Goal: Task Accomplishment & Management: Manage account settings

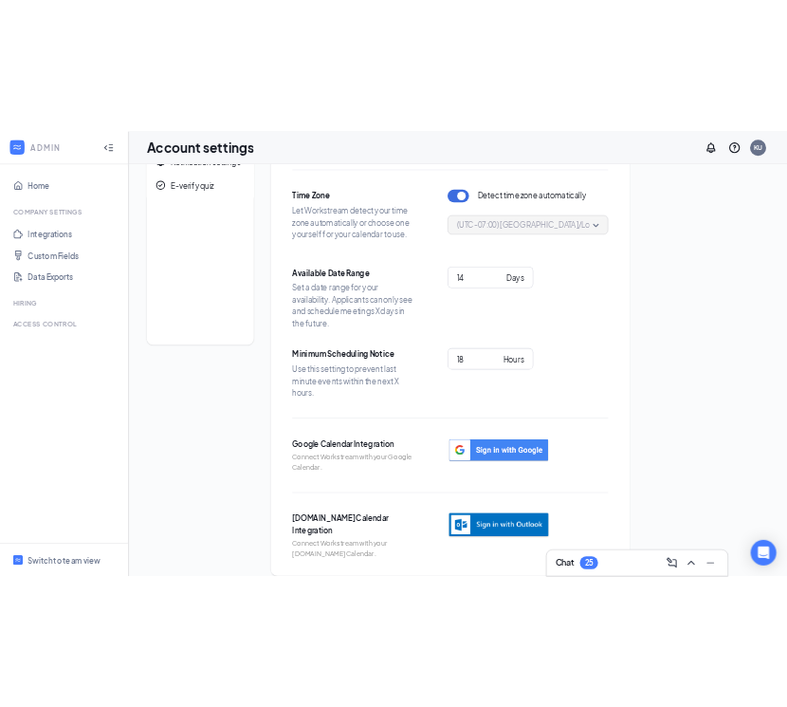
scroll to position [120, 0]
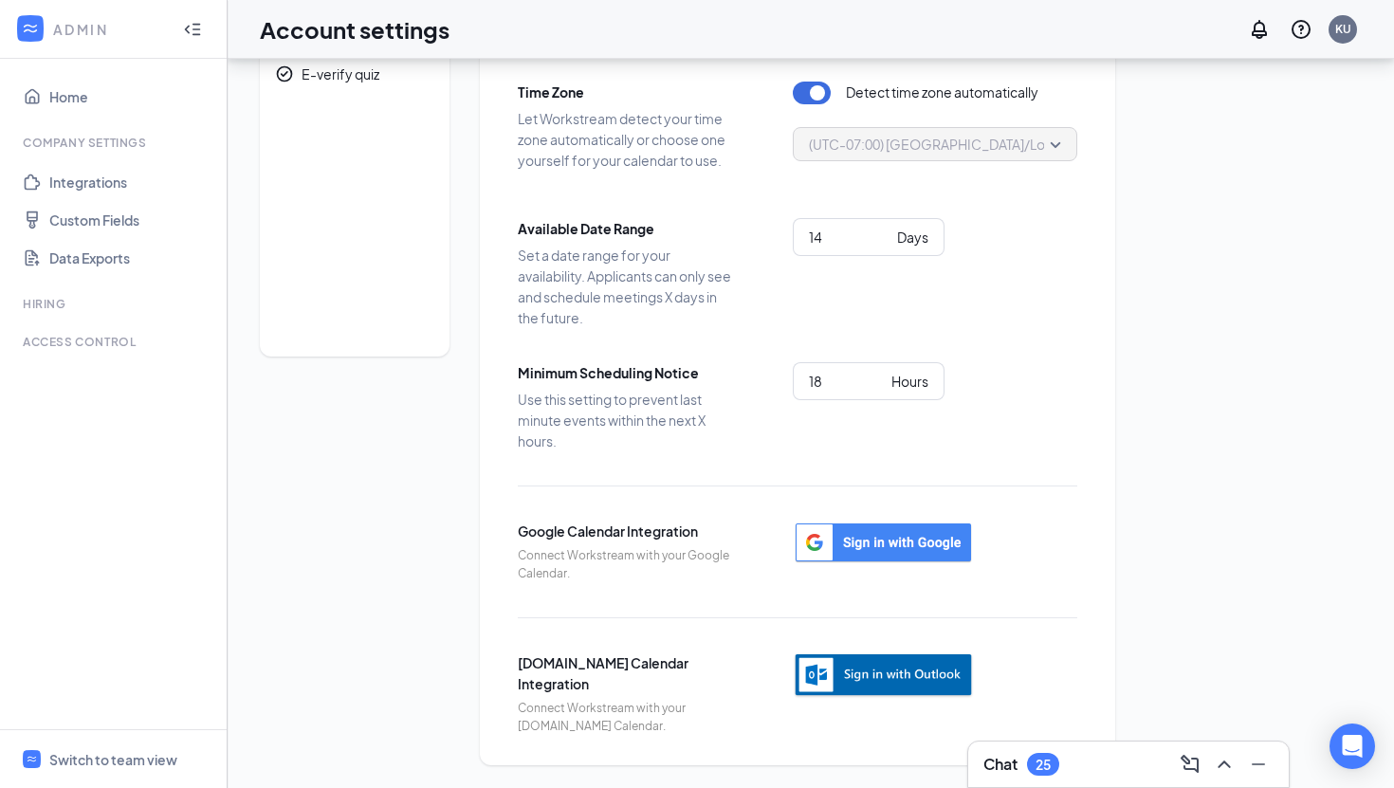
click at [864, 674] on img "button" at bounding box center [883, 676] width 181 height 46
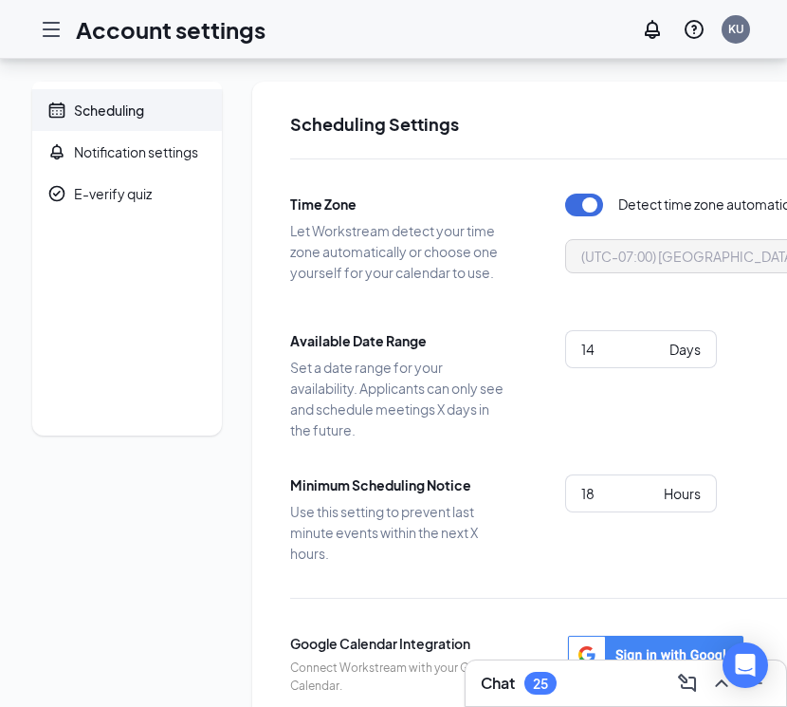
scroll to position [193, 0]
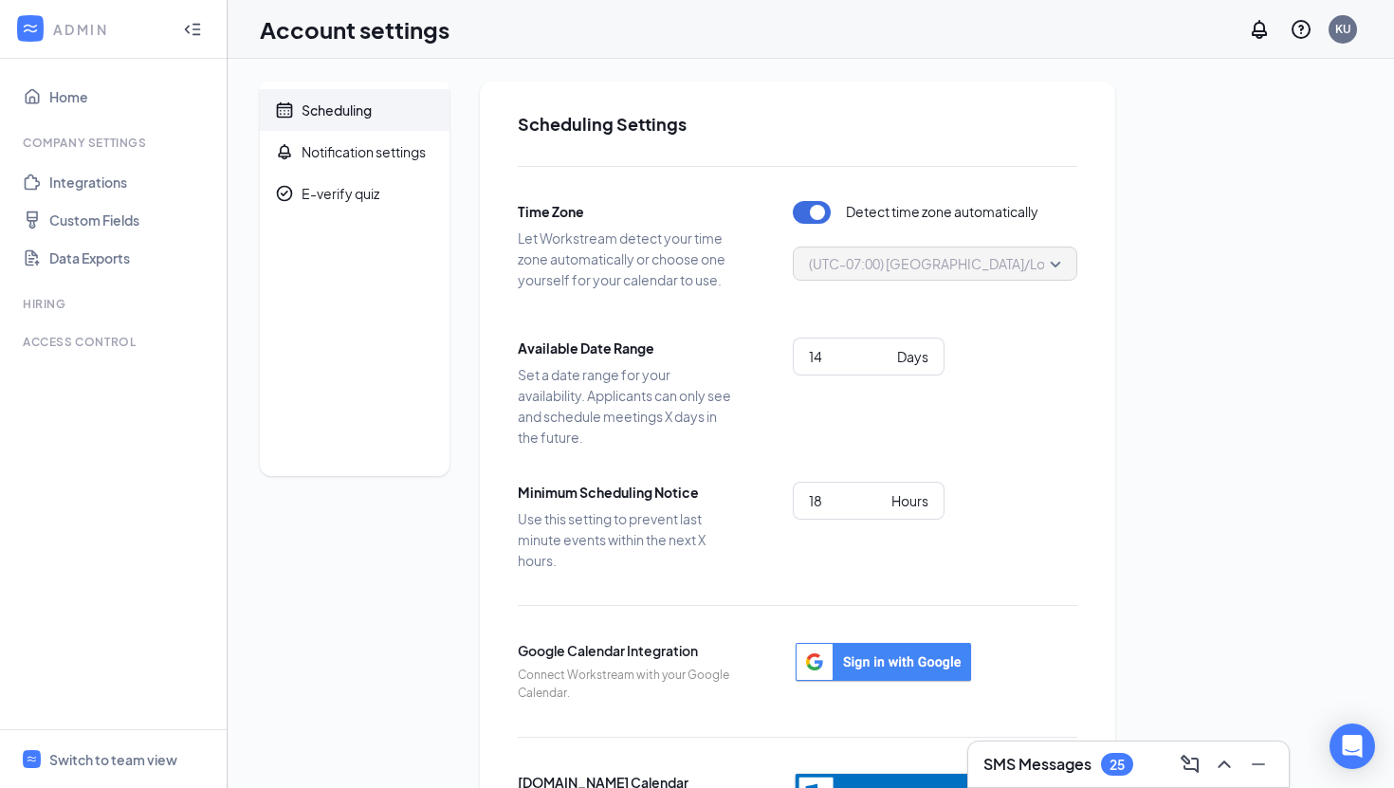
scroll to position [120, 0]
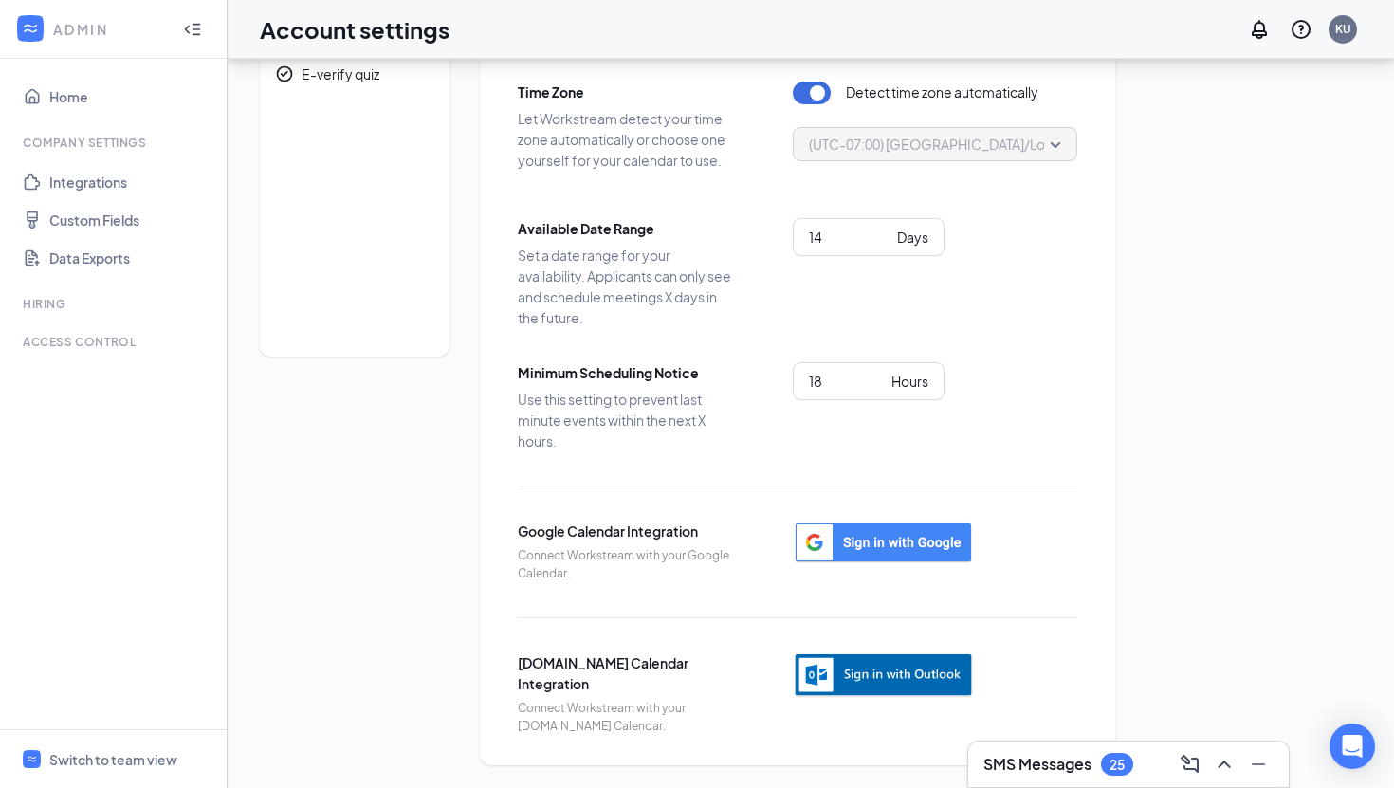
click at [786, 669] on img "button" at bounding box center [883, 676] width 181 height 46
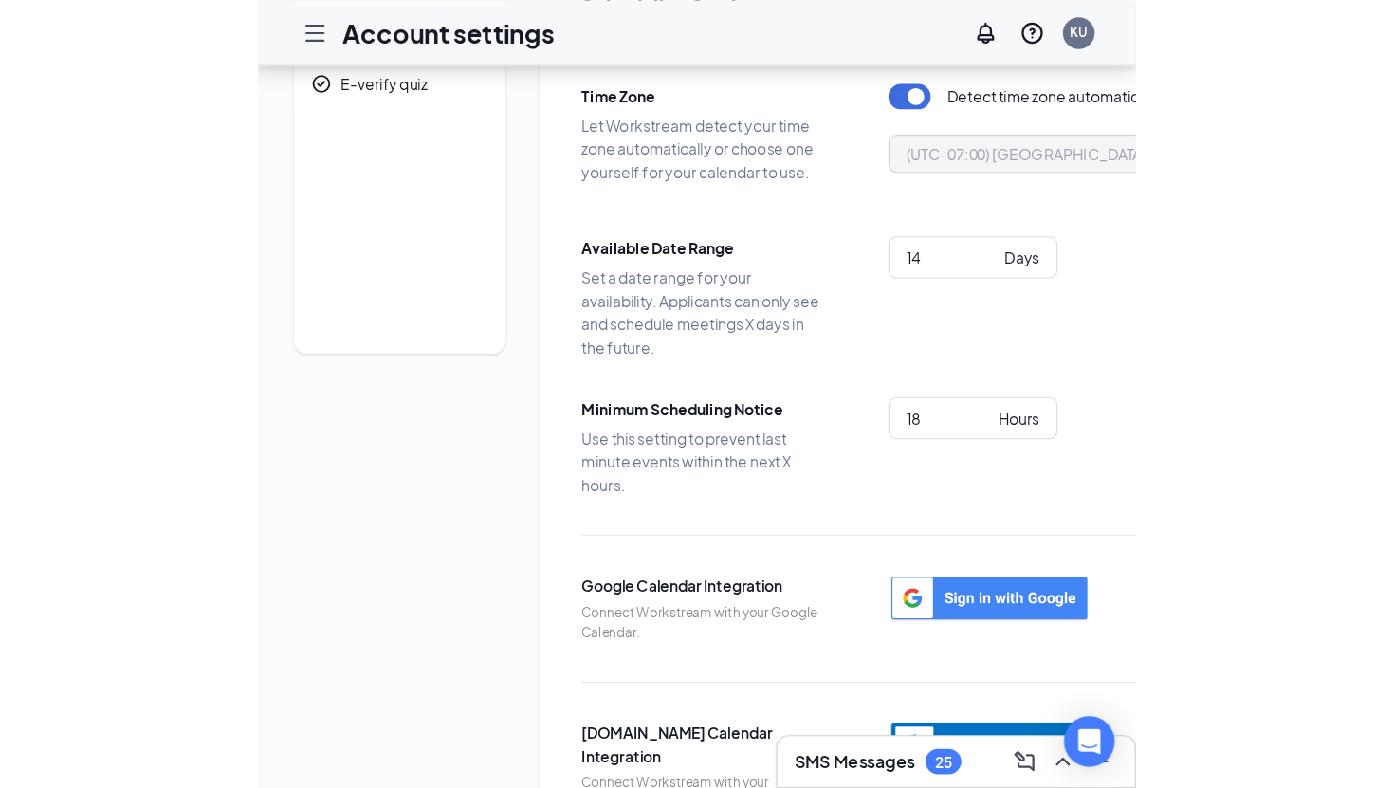
scroll to position [0, 0]
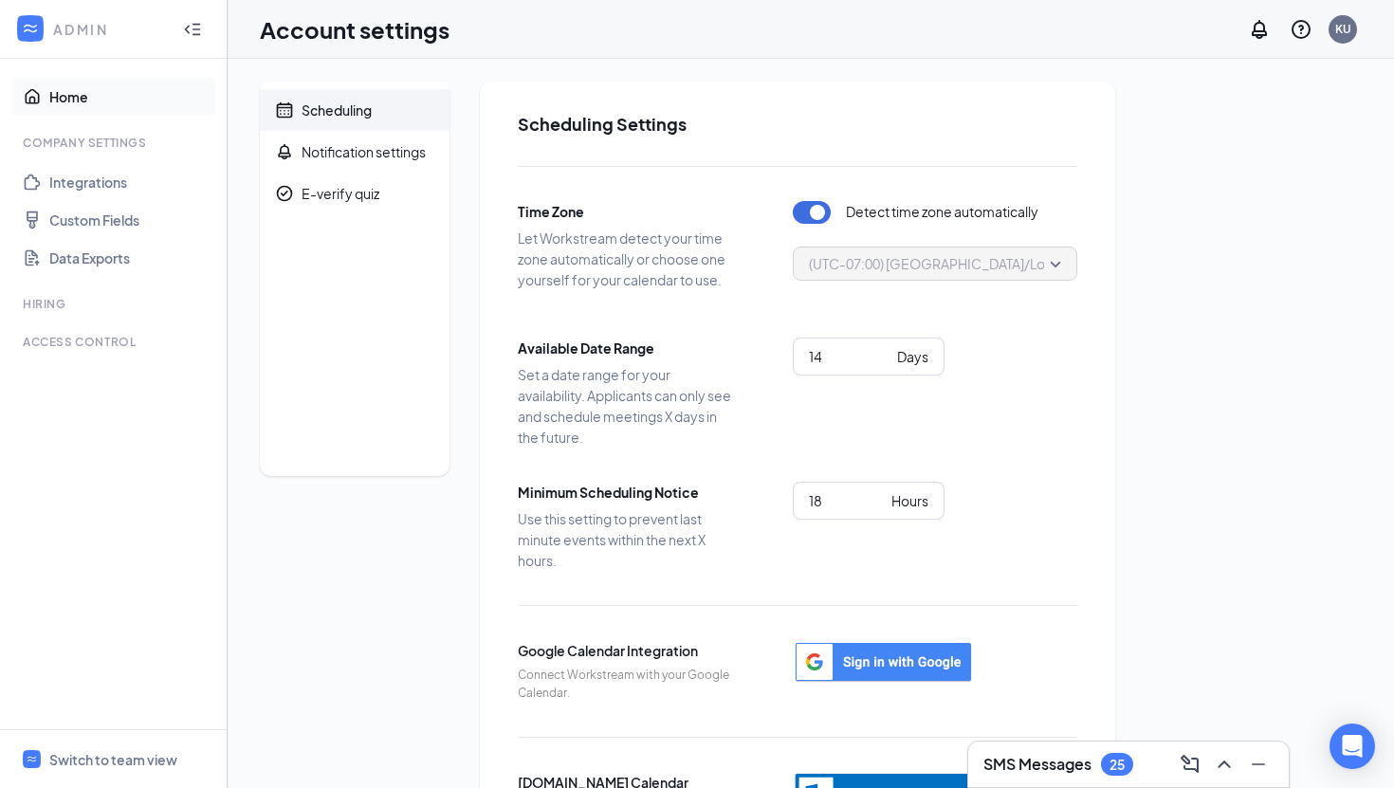
click at [124, 101] on link "Home" at bounding box center [130, 97] width 162 height 38
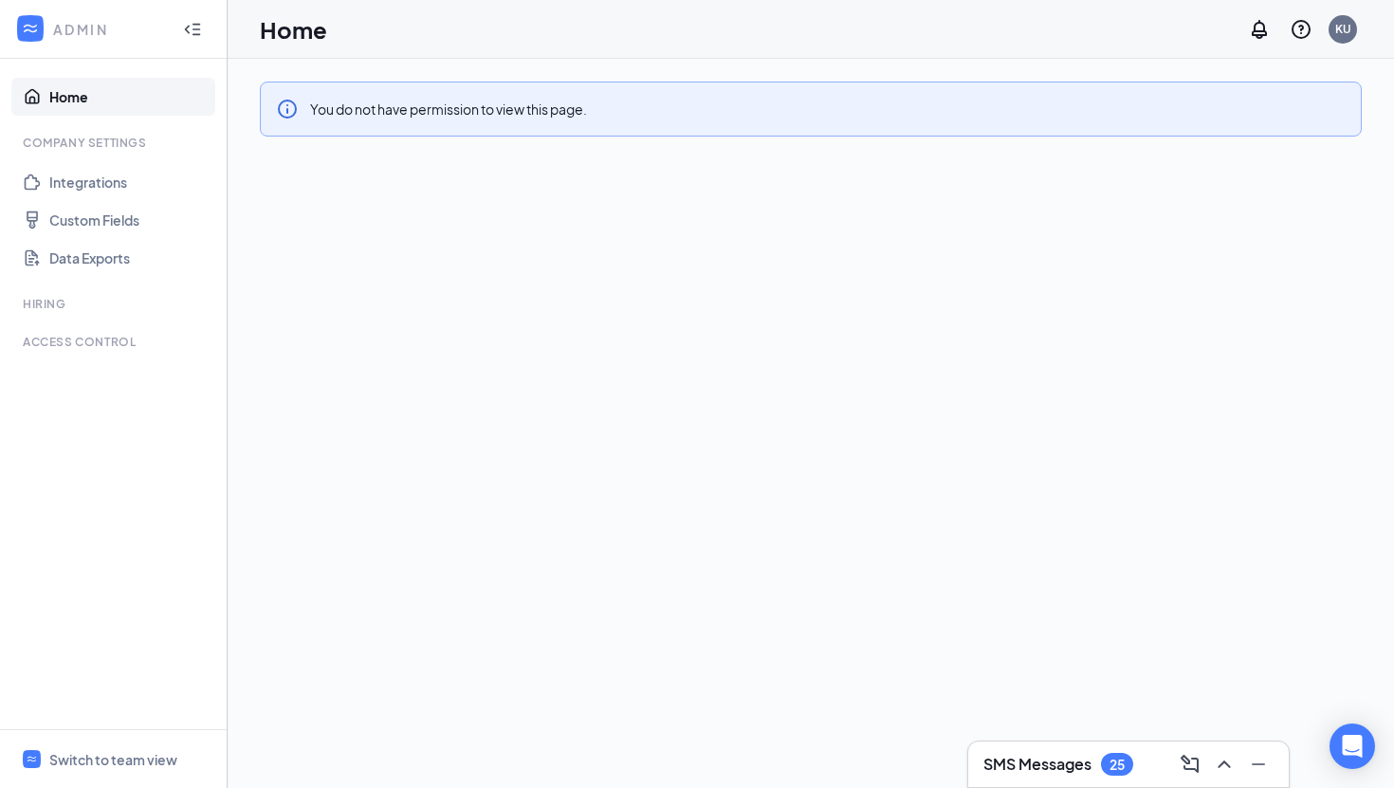
click at [120, 99] on link "Home" at bounding box center [130, 97] width 162 height 38
click at [197, 27] on icon "Collapse" at bounding box center [192, 29] width 19 height 19
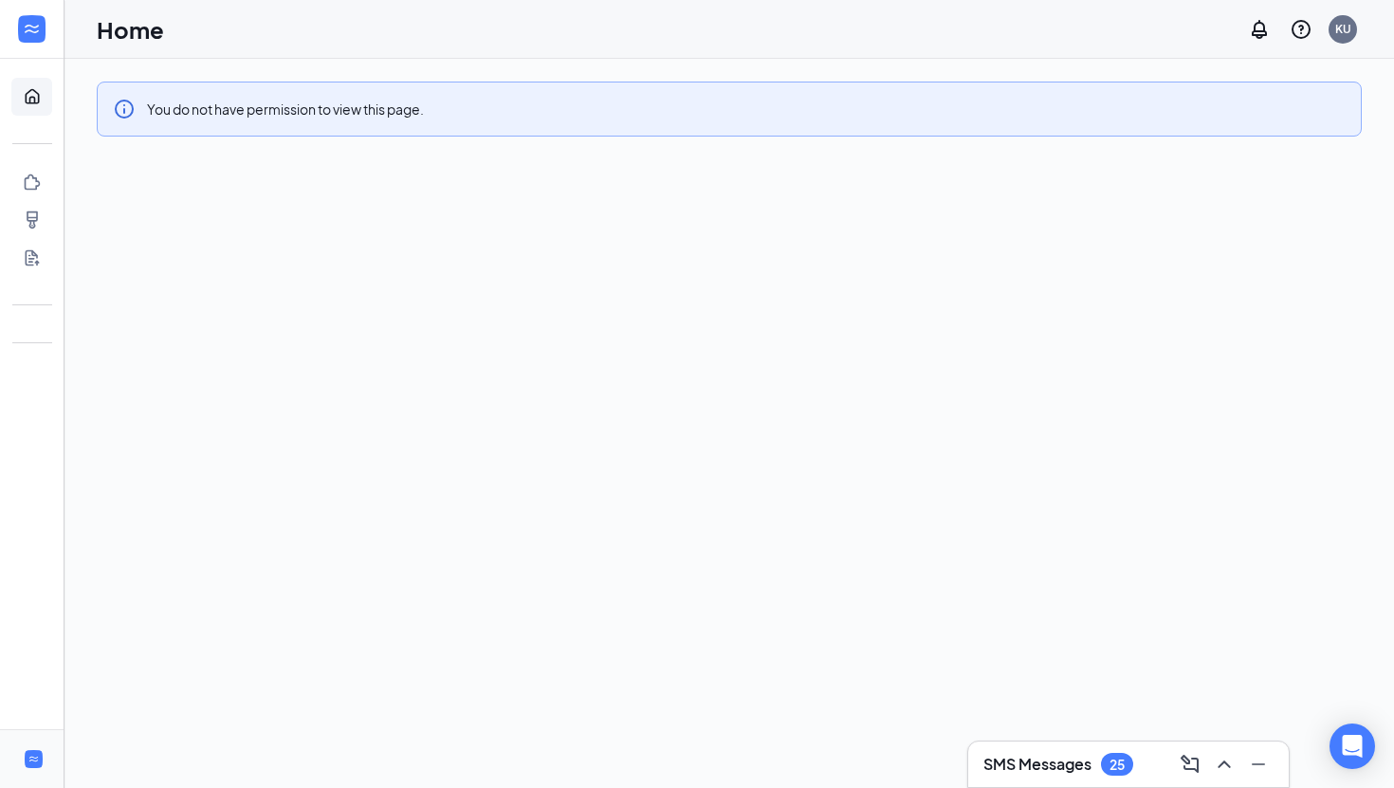
click at [34, 706] on icon "WorkstreamLogo" at bounding box center [34, 759] width 12 height 12
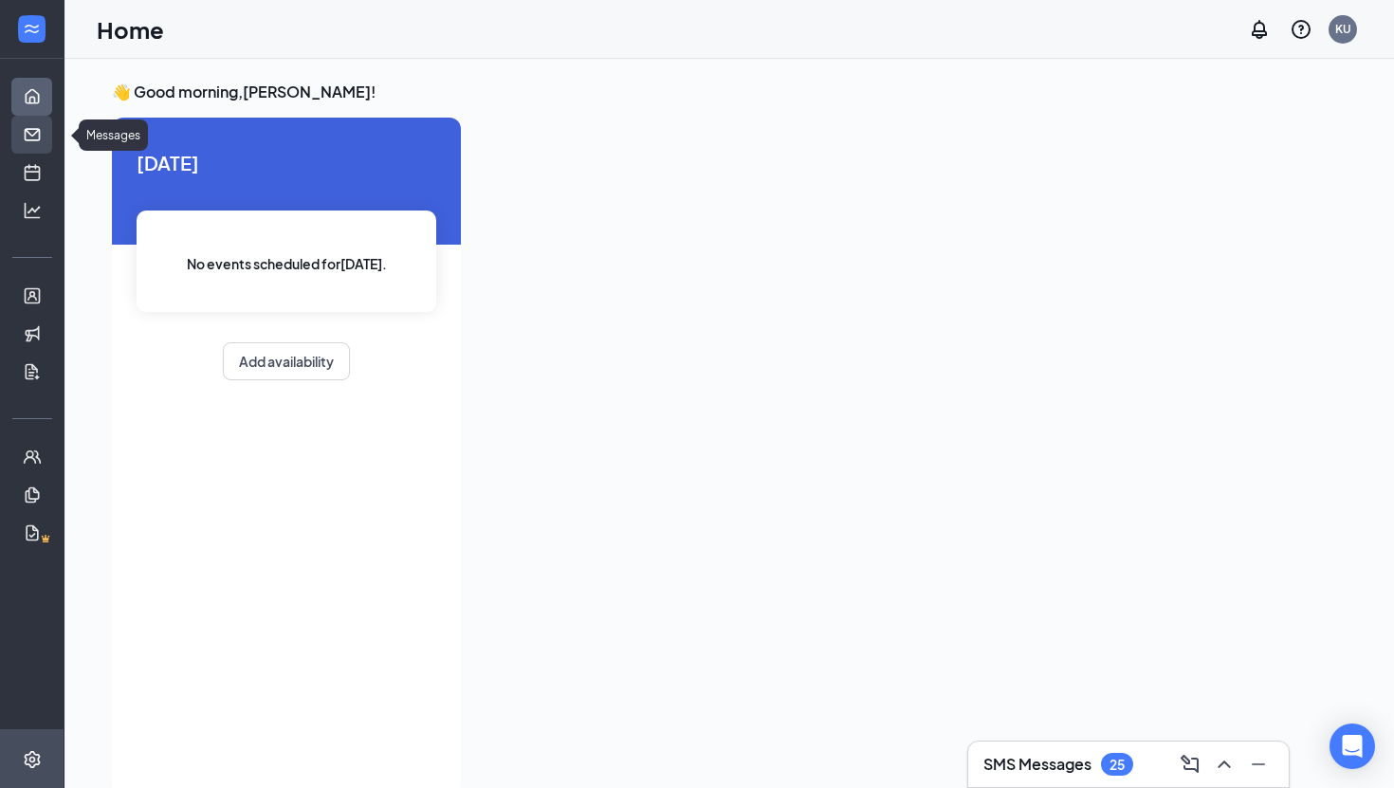
click at [49, 132] on link "Messages" at bounding box center [58, 135] width 19 height 38
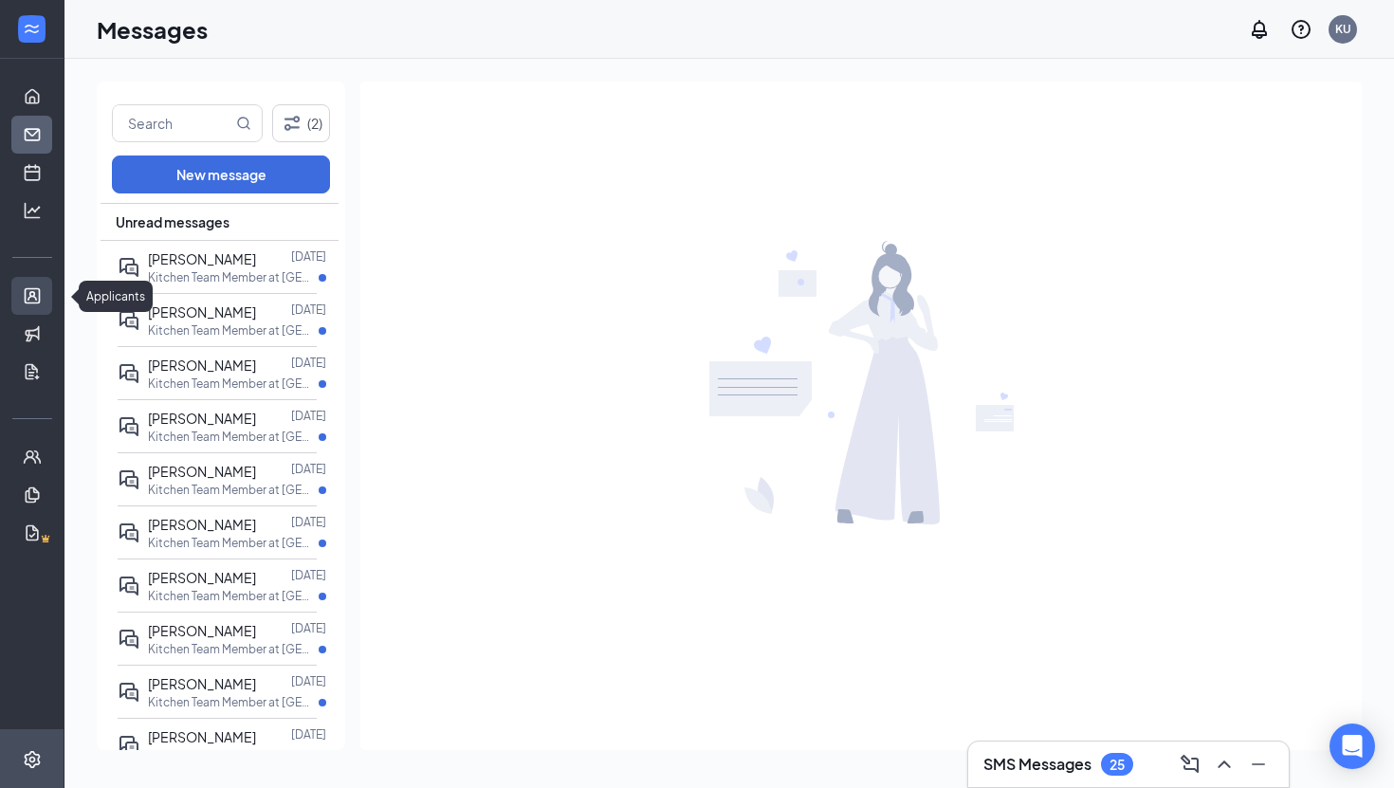
click at [49, 291] on link "Applicants" at bounding box center [58, 296] width 19 height 38
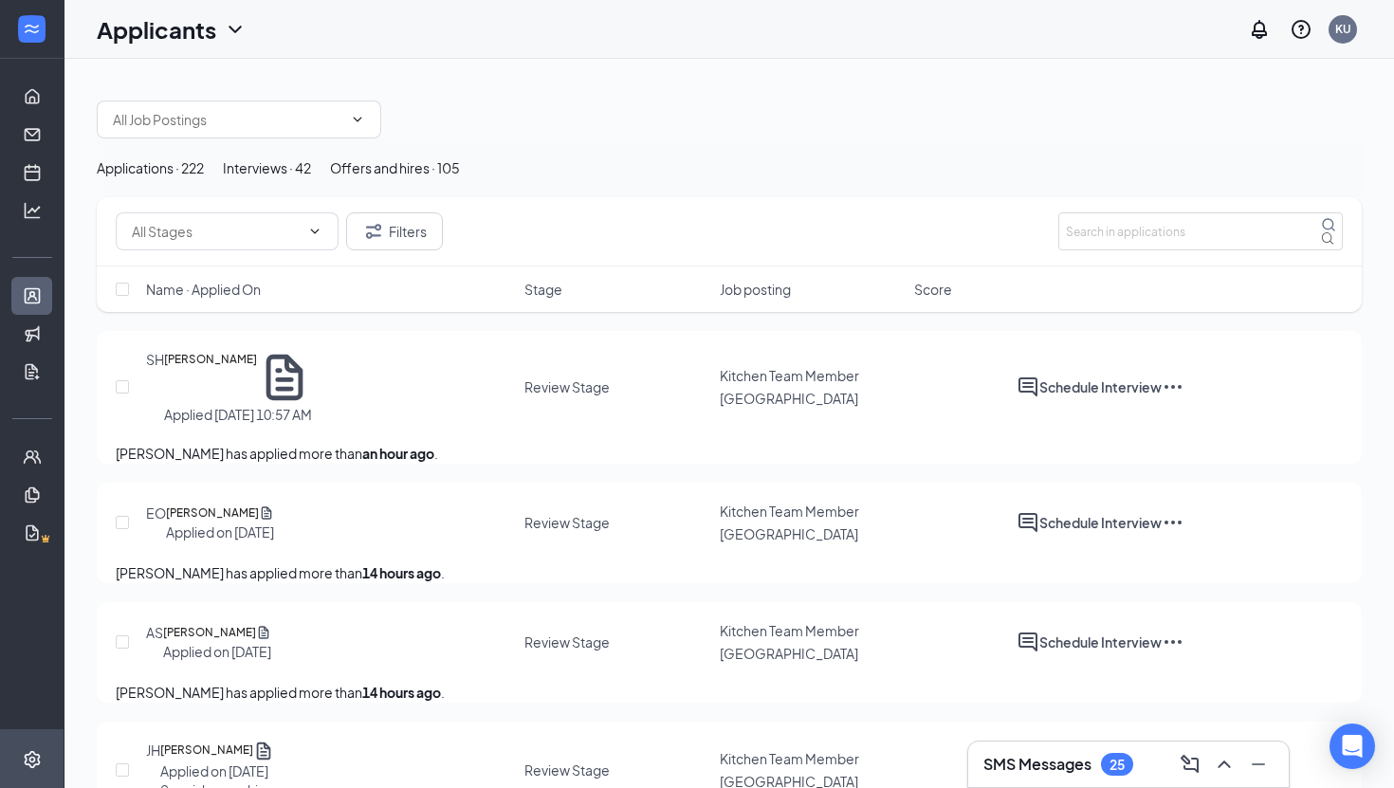
click at [311, 178] on button "Interviews · 42" at bounding box center [267, 167] width 88 height 21
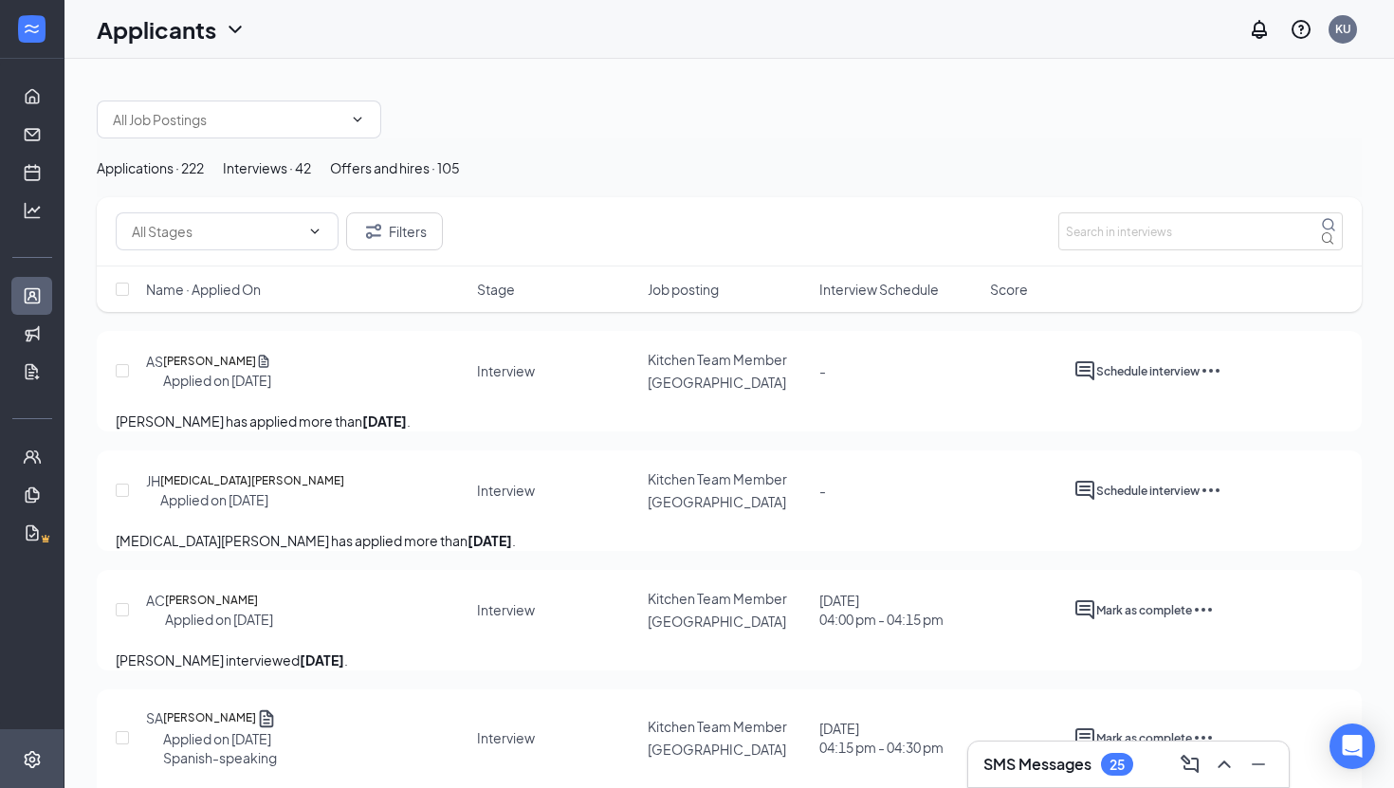
click at [712, 174] on div "Applications · 222 Interviews · 42 Offers and hires · 105" at bounding box center [729, 167] width 1265 height 21
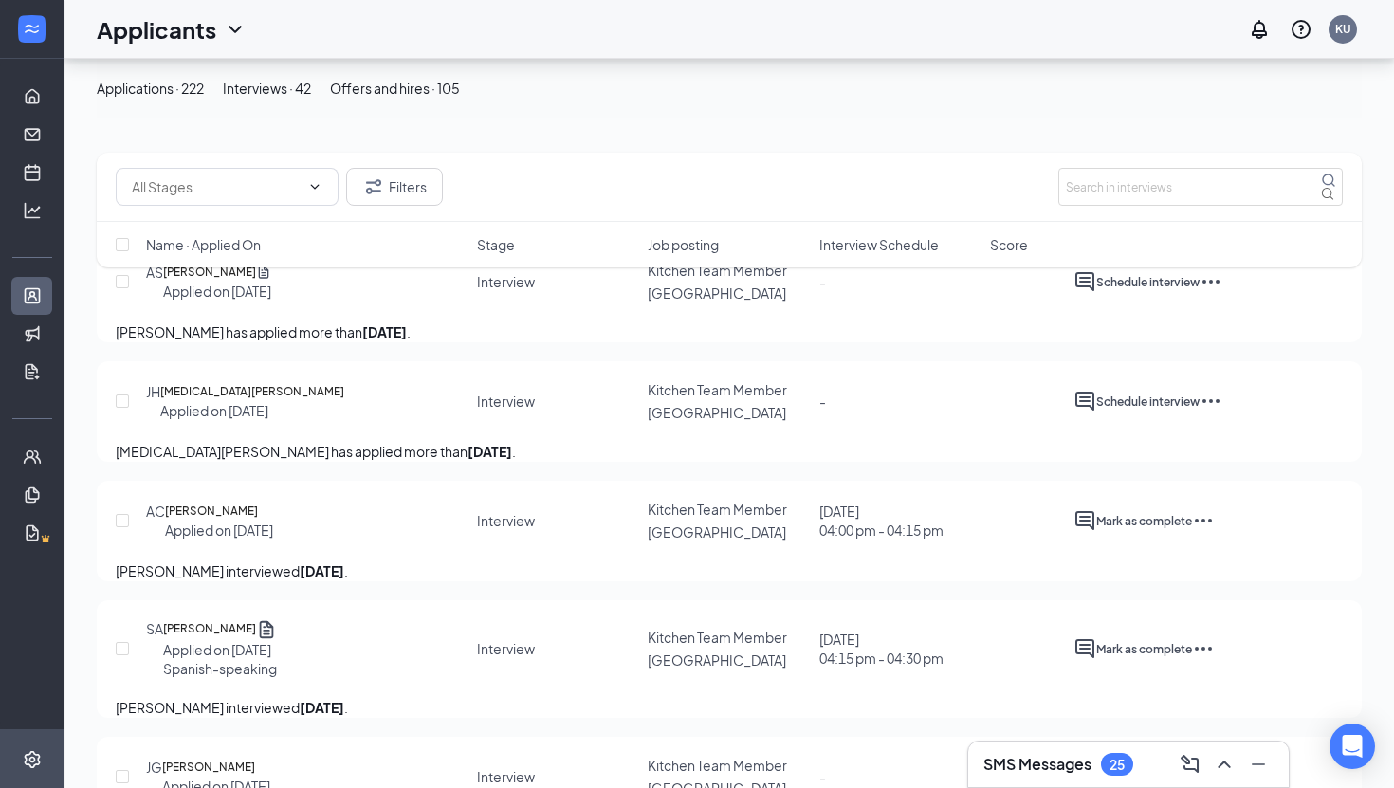
scroll to position [197, 0]
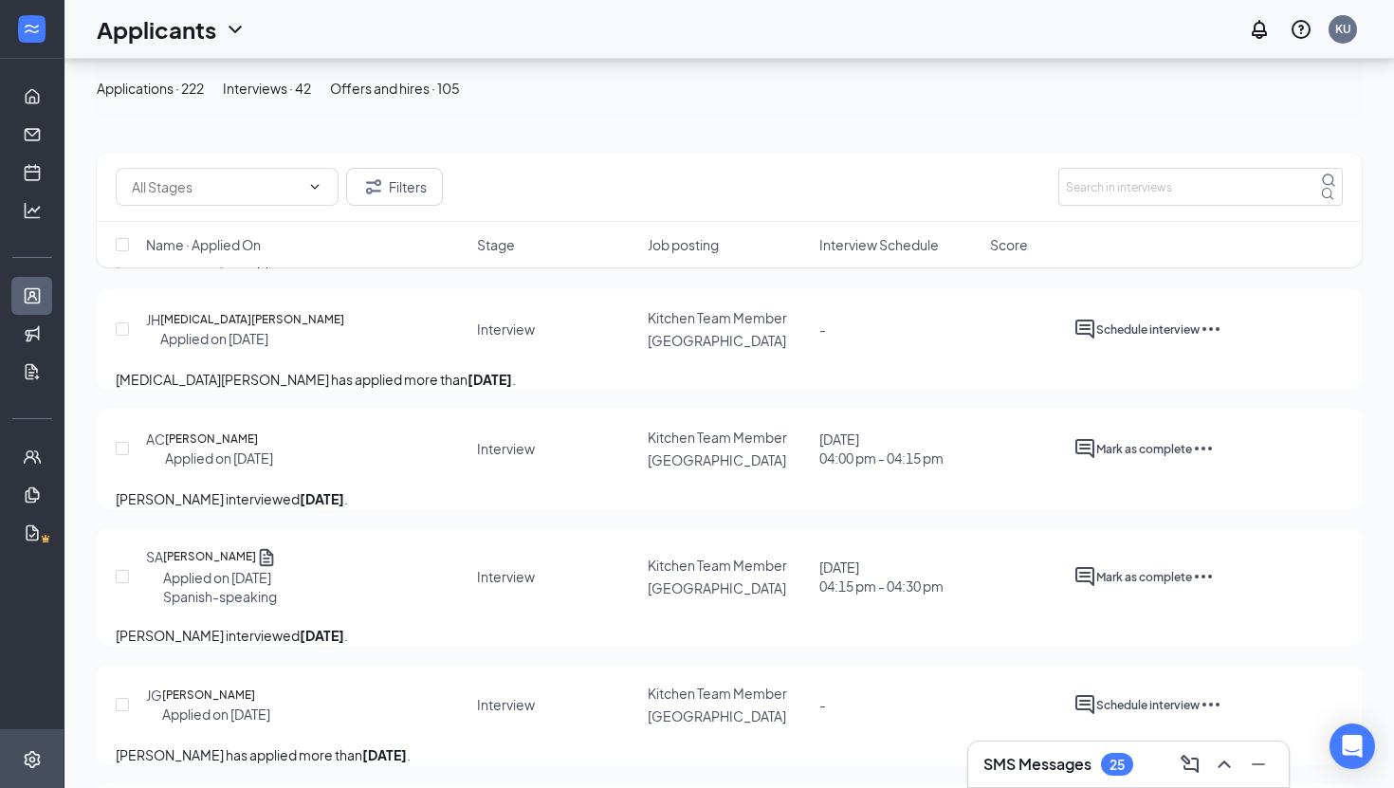
click at [786, 468] on div "[DATE] 04:00 pm - 04:15 pm" at bounding box center [881, 449] width 124 height 38
